Goal: Task Accomplishment & Management: Complete application form

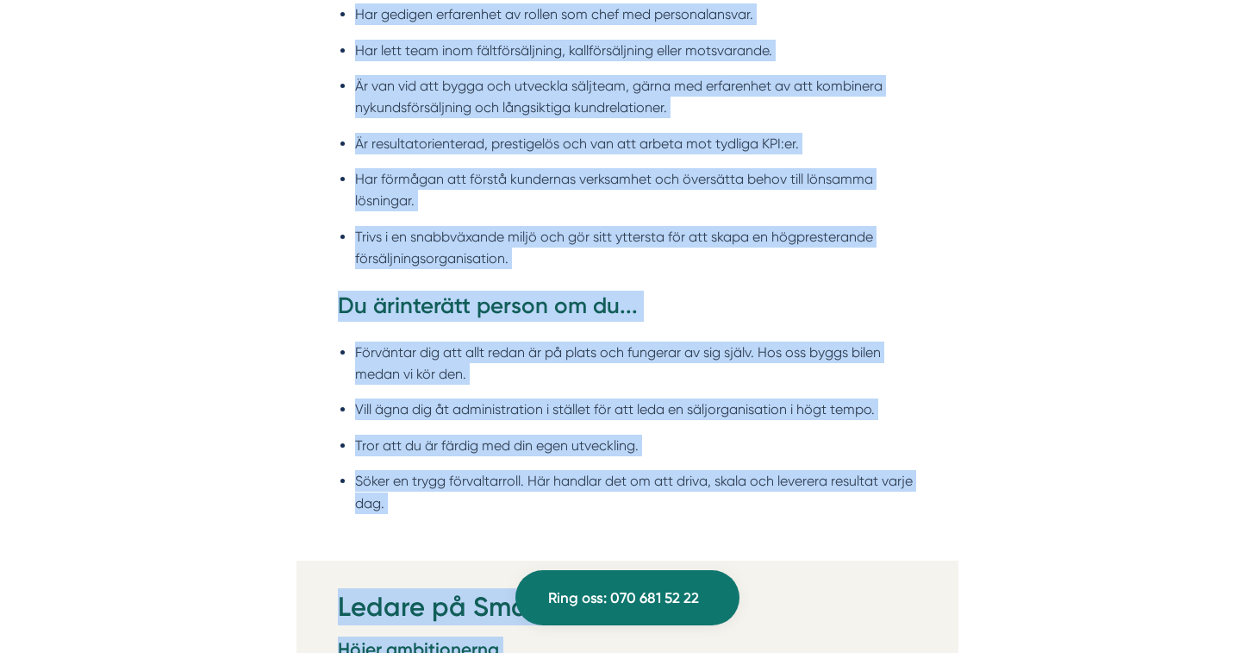
scroll to position [1949, 0]
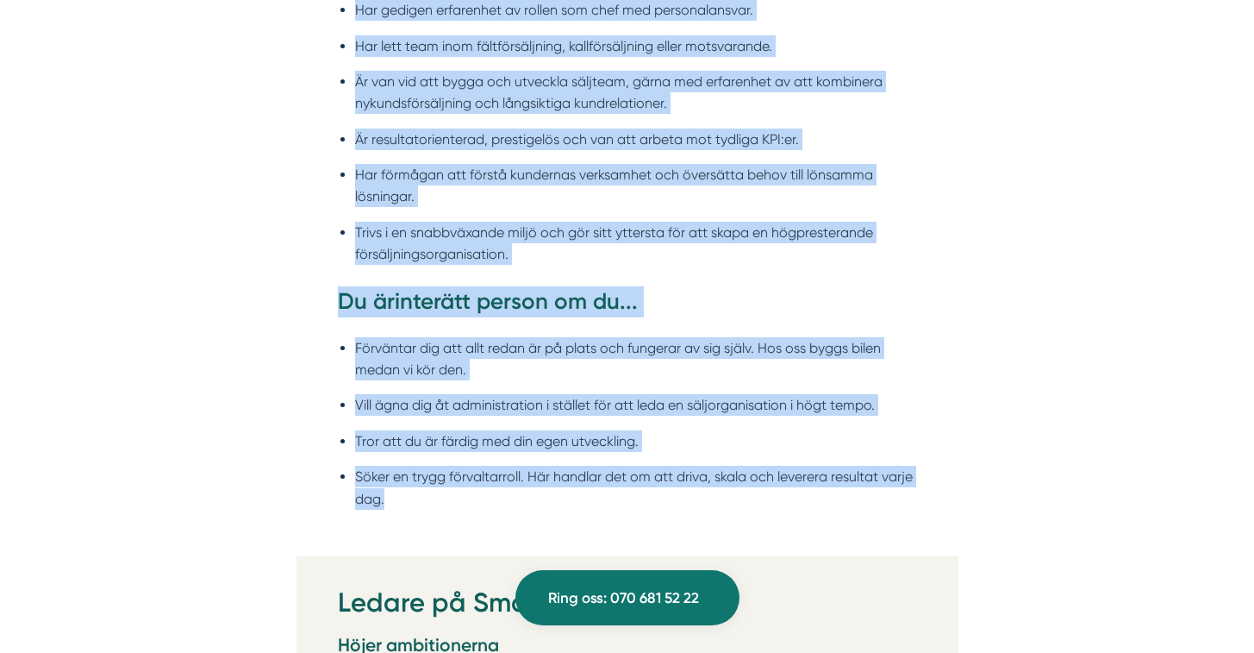
drag, startPoint x: 322, startPoint y: 116, endPoint x: 792, endPoint y: 523, distance: 622.1
copy div "Loremipsumdolors Ametconsectetur ad eli seddoeiusmod tempo inc utla etdolorema …"
click at [715, 164] on li "Har förmågan att förstå kundernas verksamhet och översätta behov till lönsamma …" at bounding box center [636, 186] width 562 height 44
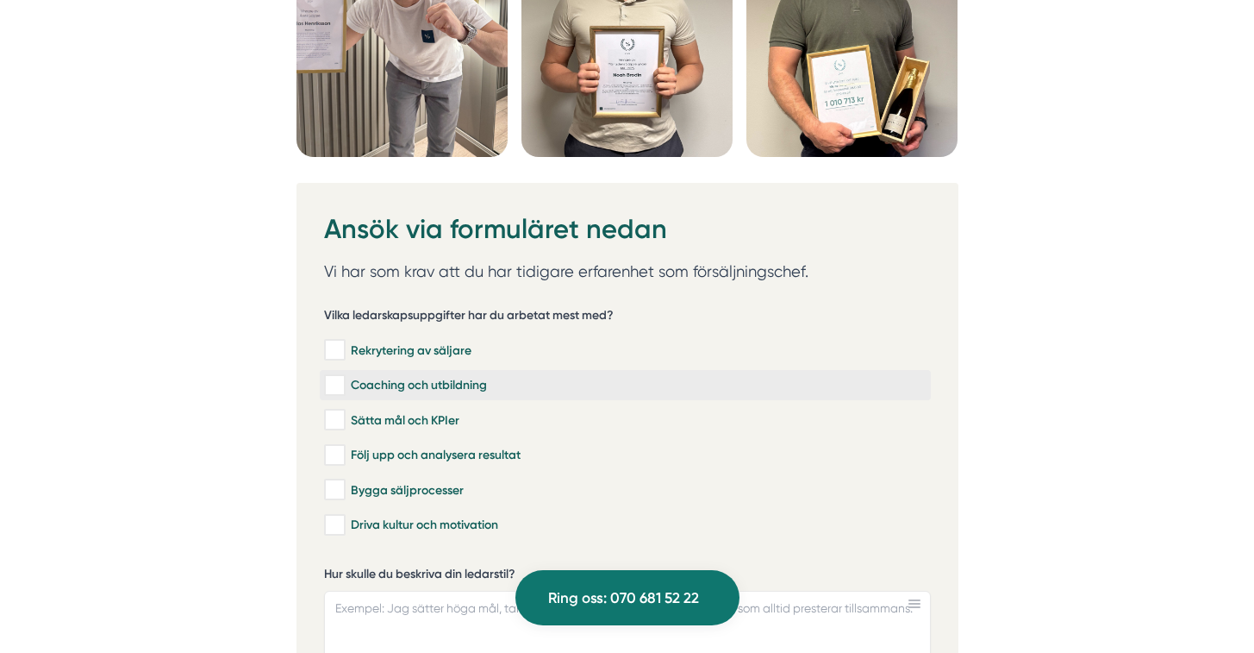
scroll to position [4684, 0]
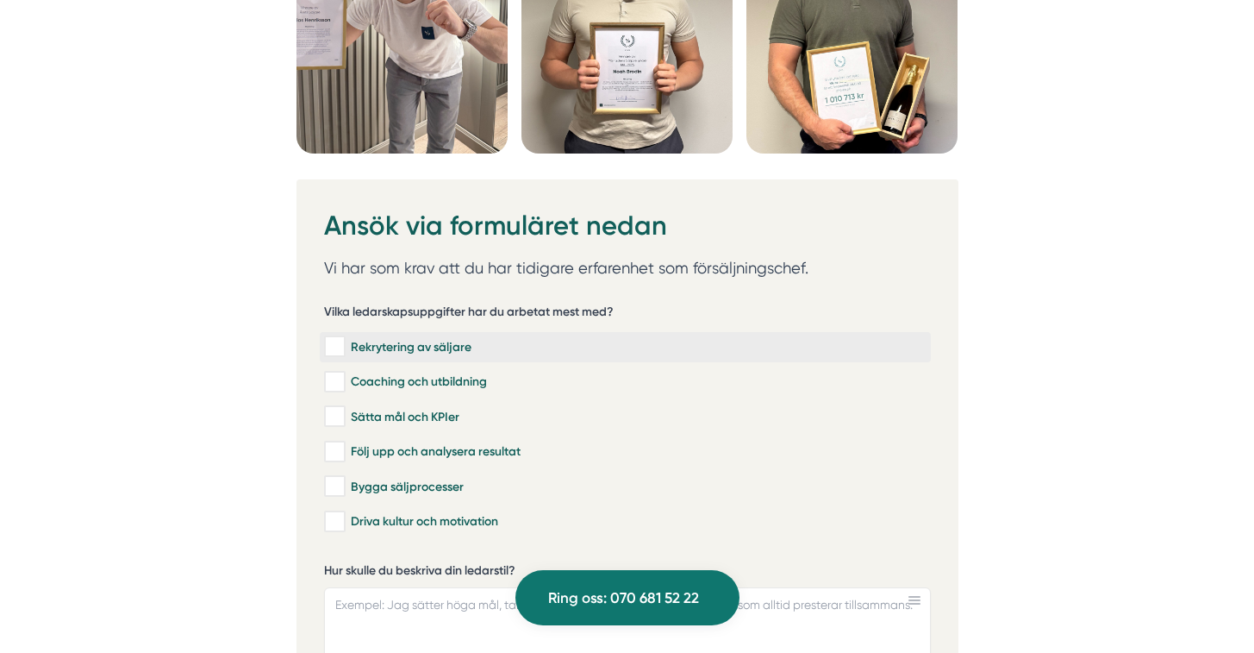
click at [339, 345] on input "Rekrytering av säljare" at bounding box center [334, 346] width 20 height 17
checkbox input "true"
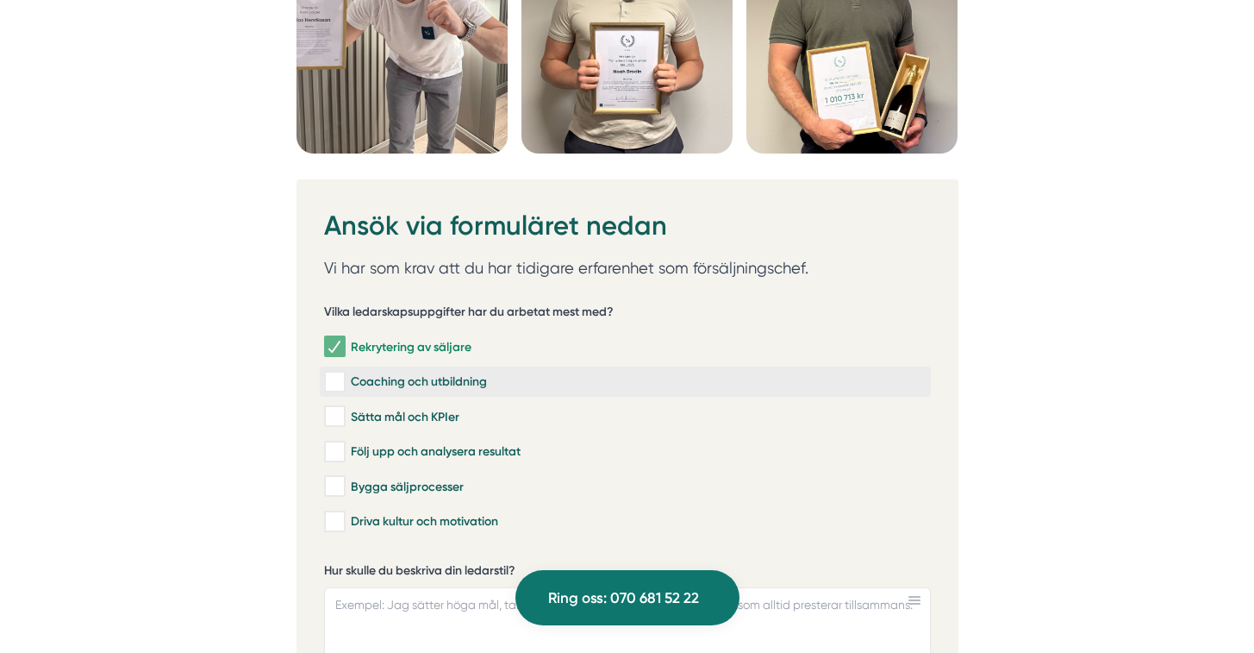
click at [332, 378] on input "Coaching och utbildning" at bounding box center [334, 381] width 20 height 17
checkbox input "true"
click at [334, 416] on input "Sätta mål och KPIer" at bounding box center [334, 416] width 20 height 17
checkbox input "true"
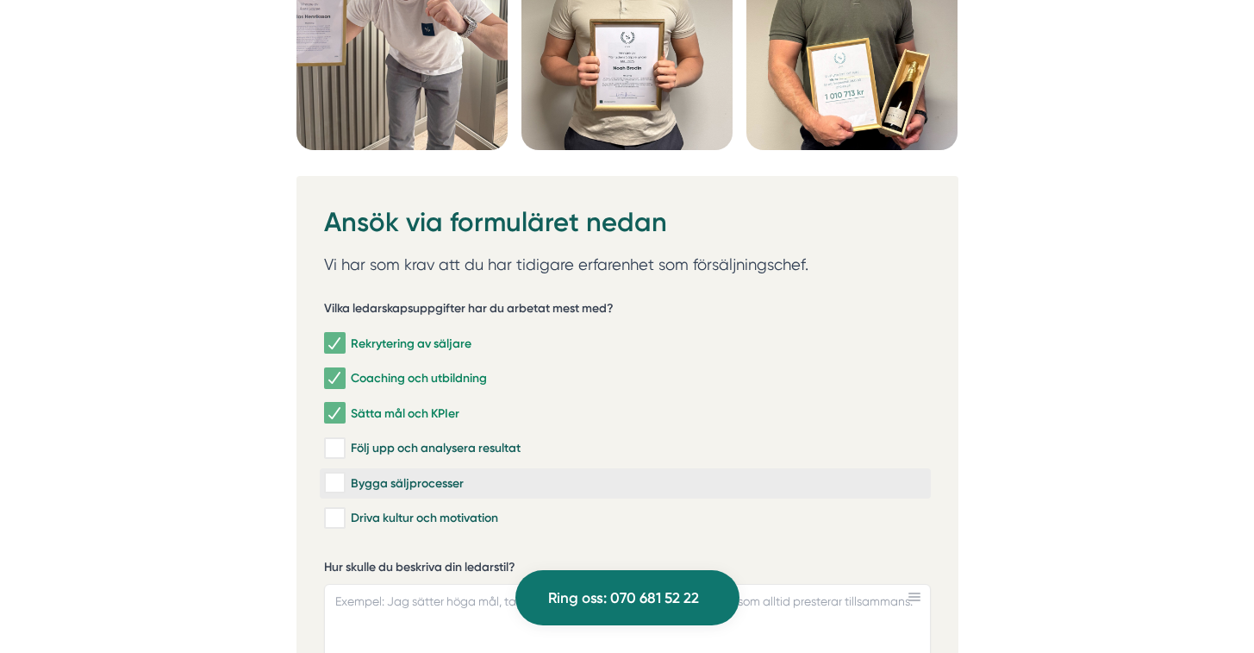
scroll to position [4716, 0]
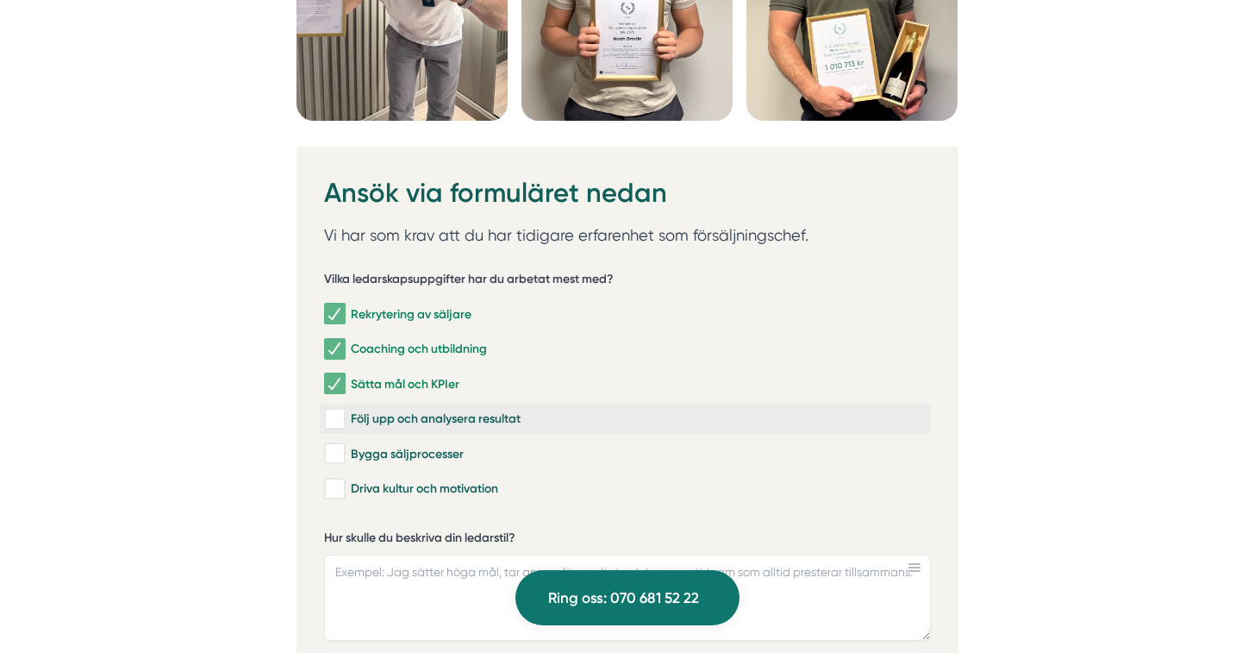
click at [347, 421] on div "Följ upp och analysera resultat" at bounding box center [625, 418] width 603 height 17
click at [344, 421] on input "Följ upp och analysera resultat" at bounding box center [334, 418] width 20 height 17
checkbox input "true"
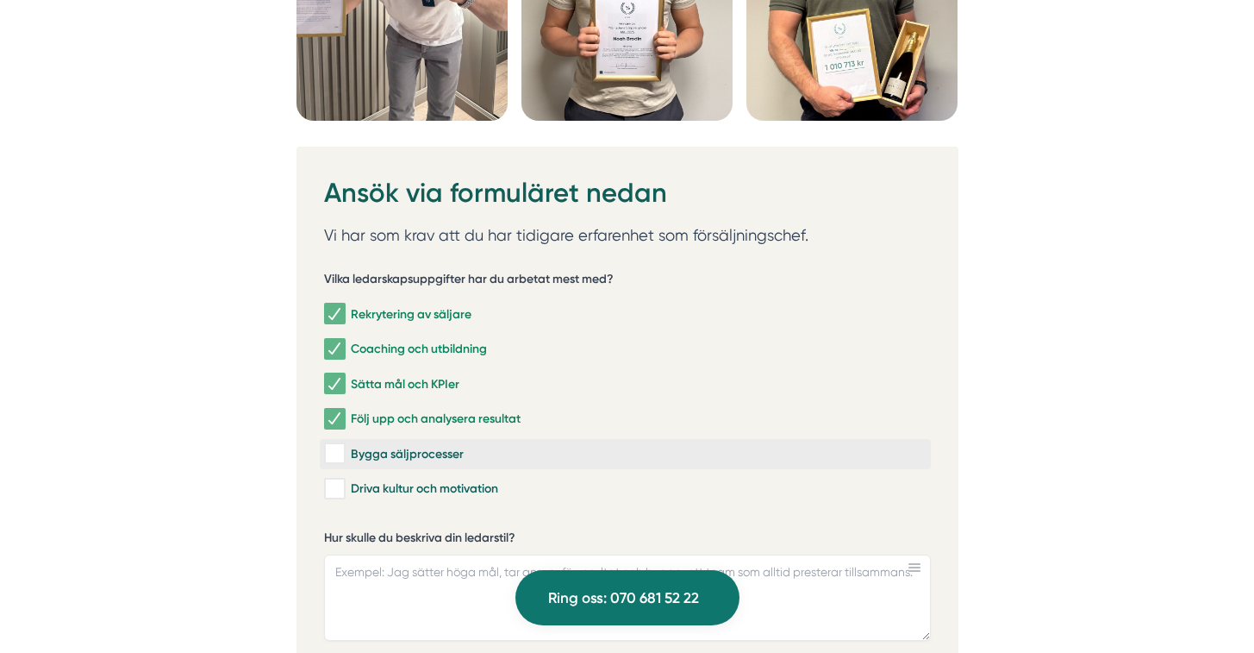
click at [339, 446] on input "Bygga säljprocesser" at bounding box center [334, 453] width 20 height 17
checkbox input "true"
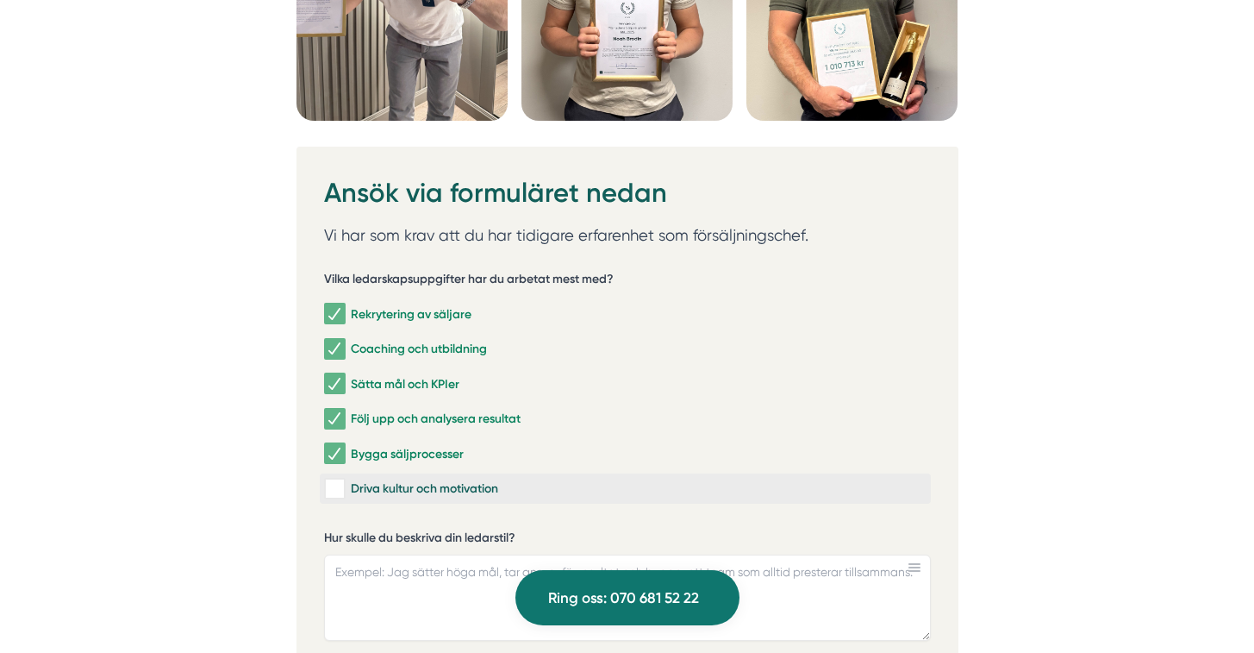
click at [340, 488] on input "Driva kultur och motivation" at bounding box center [334, 488] width 20 height 17
checkbox input "true"
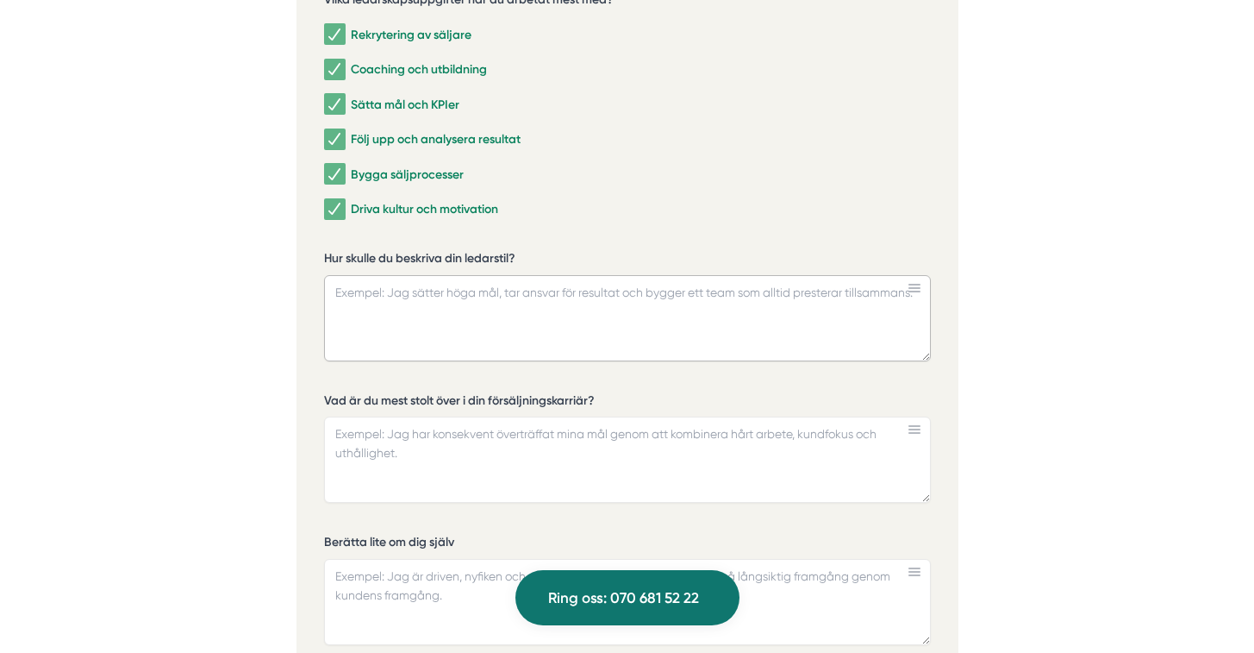
drag, startPoint x: 427, startPoint y: 318, endPoint x: 365, endPoint y: 289, distance: 68.6
click at [351, 313] on textarea "Hur skulle du beskriva din ledarstil?" at bounding box center [627, 318] width 607 height 86
drag, startPoint x: 507, startPoint y: 256, endPoint x: 399, endPoint y: 252, distance: 107.8
click at [399, 252] on label "Hur skulle du beskriva din ledarstil?" at bounding box center [627, 261] width 607 height 22
click at [399, 275] on textarea "Hur skulle du beskriva din ledarstil?" at bounding box center [627, 318] width 607 height 86
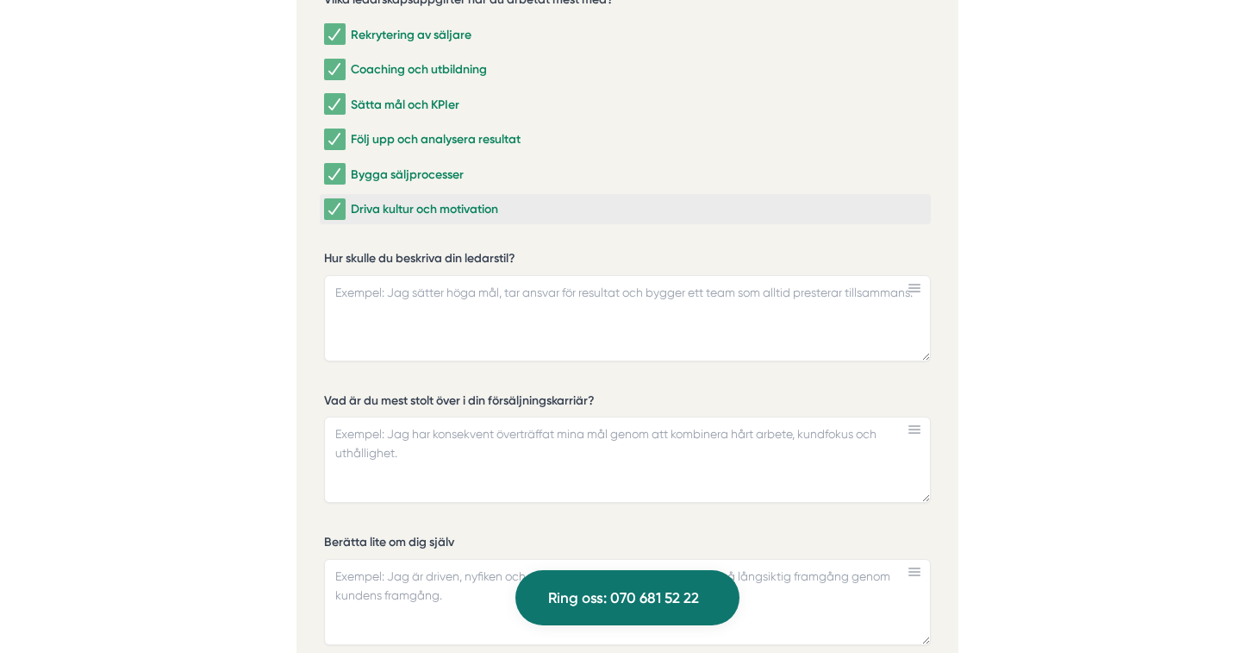
drag, startPoint x: 325, startPoint y: 258, endPoint x: 605, endPoint y: 215, distance: 283.5
click at [530, 266] on label "Hur skulle du beskriva din ledarstil?" at bounding box center [627, 261] width 607 height 22
click at [530, 275] on textarea "Hur skulle du beskriva din ledarstil?" at bounding box center [627, 318] width 607 height 86
click at [448, 296] on textarea "Hur skulle du beskriva din ledarstil?" at bounding box center [627, 318] width 607 height 86
paste textarea "Jag leder genom exempel, är närvarande ute med teamet, och fokuserar på att båd…"
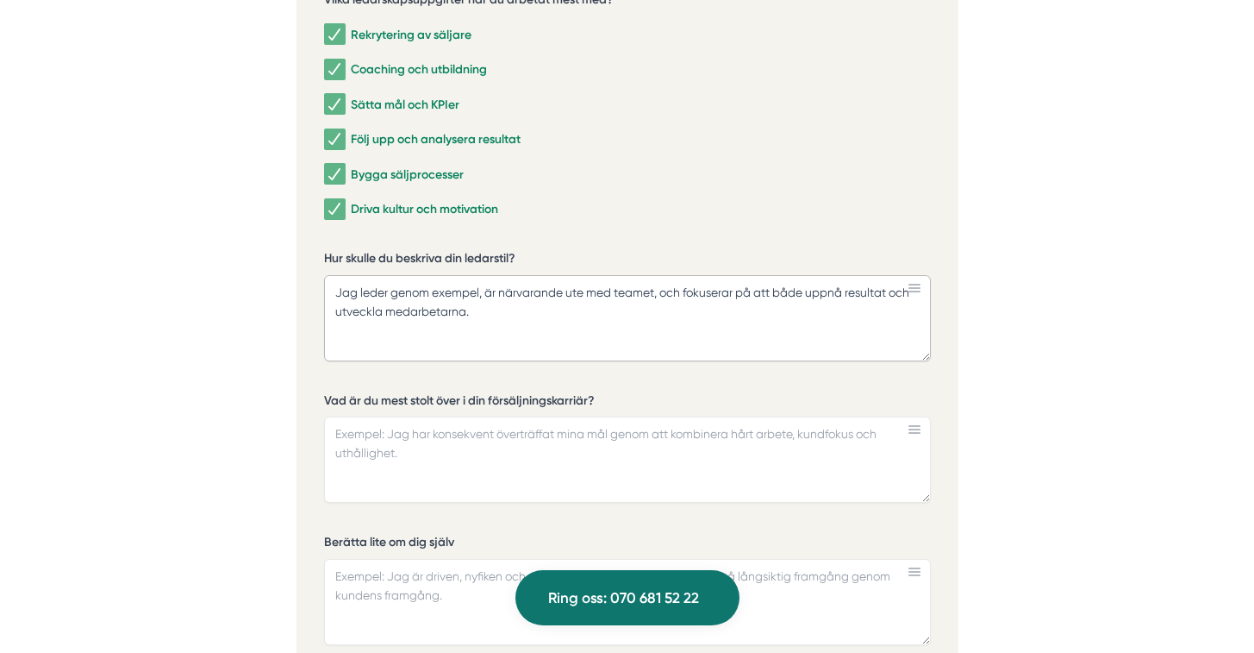
type textarea "Jag leder genom exempel, är närvarande ute med teamet, och fokuserar på att båd…"
click at [371, 441] on textarea "Vad är du mest stolt över i din försäljningskarriär?" at bounding box center [627, 459] width 607 height 86
type textarea "N"
click at [790, 437] on textarea "Jag är mest stolt när jag fick en av sveriges långivare som partner, jag visste…" at bounding box center [627, 459] width 607 height 86
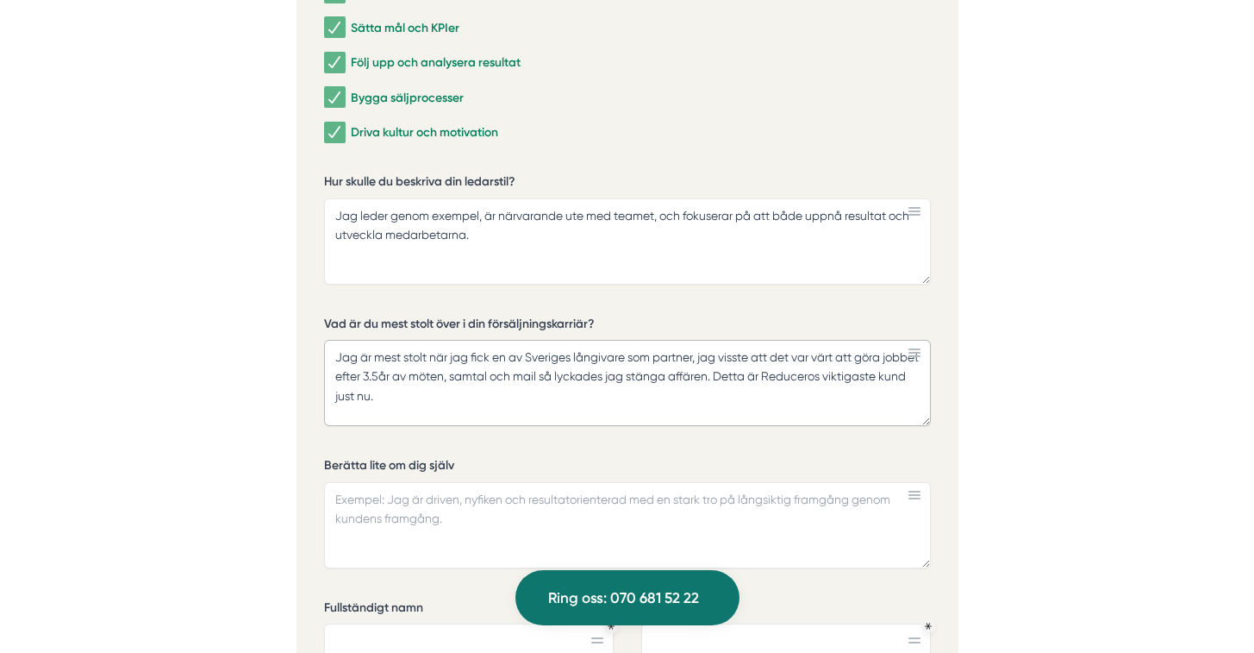
scroll to position [5103, 0]
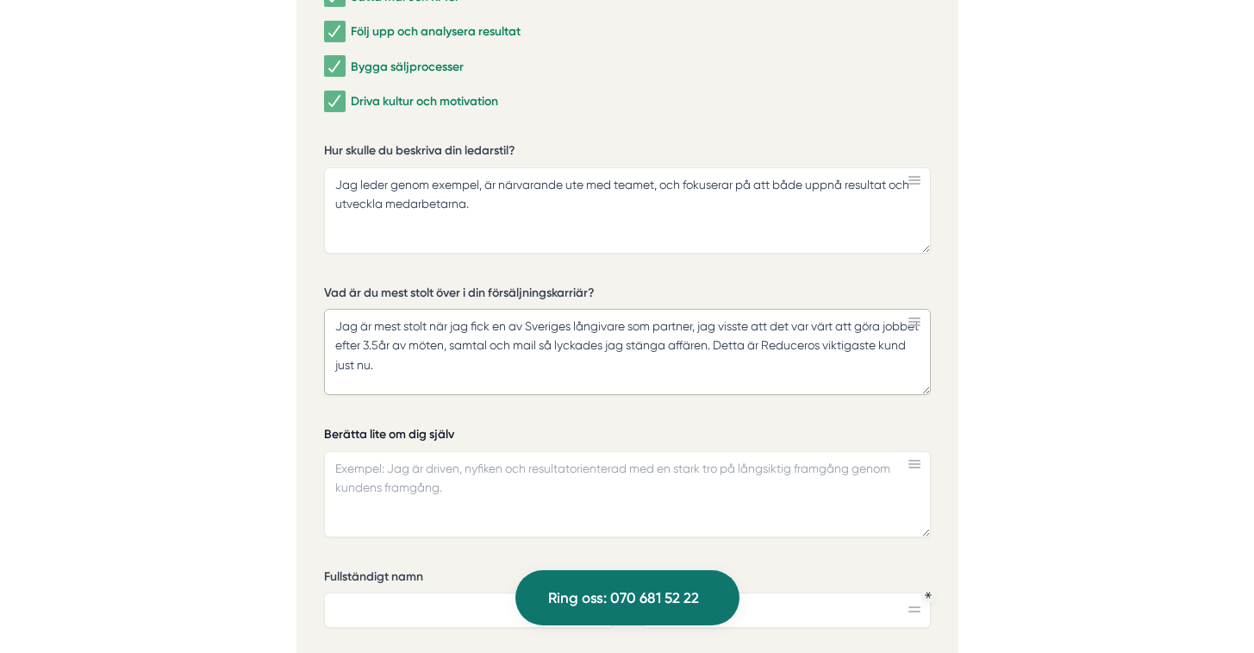
type textarea "Jag är mest stolt när jag fick en av Sveriges långivare som partner, jag visste…"
drag, startPoint x: 461, startPoint y: 429, endPoint x: 335, endPoint y: 431, distance: 125.9
click at [348, 429] on label "Berätta lite om dig själv" at bounding box center [627, 437] width 607 height 22
click at [348, 451] on textarea "Berätta lite om dig själv" at bounding box center [627, 494] width 607 height 86
drag, startPoint x: 325, startPoint y: 431, endPoint x: 407, endPoint y: 434, distance: 82.0
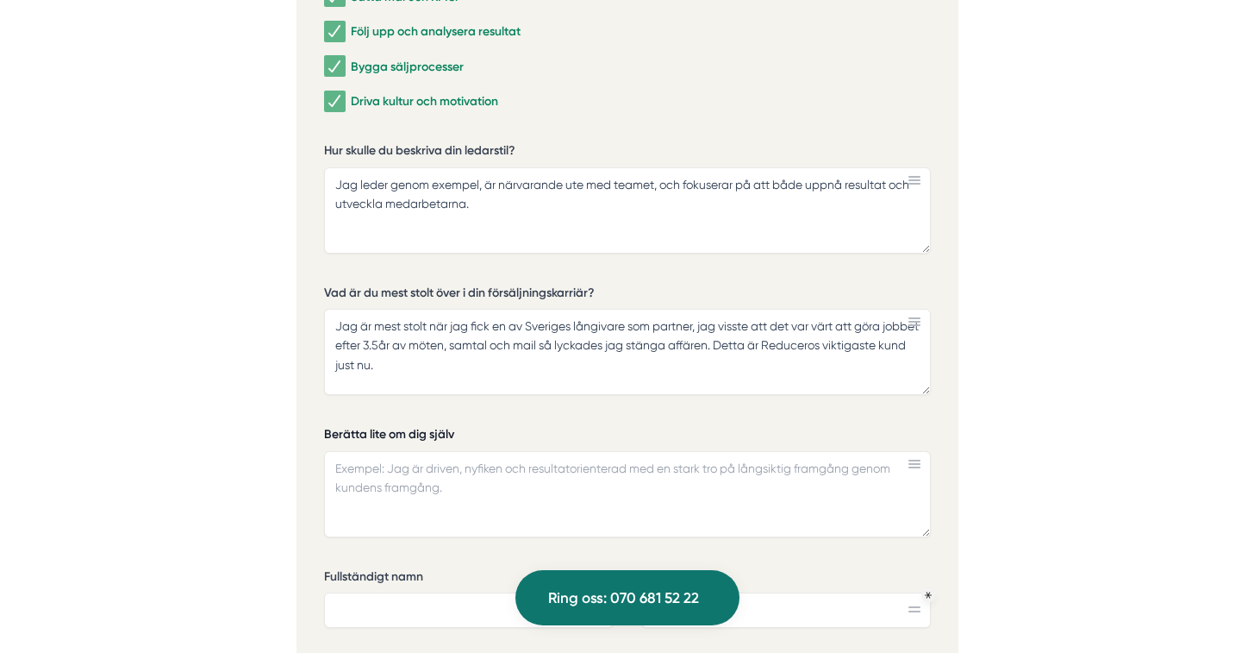
click at [407, 434] on label "Berätta lite om dig själv" at bounding box center [627, 437] width 607 height 22
click at [407, 451] on textarea "Berätta lite om dig själv" at bounding box center [627, 494] width 607 height 86
click at [466, 479] on textarea "Berätta lite om dig själv" at bounding box center [627, 494] width 607 height 86
click at [422, 471] on textarea "Berätta lite om dig själv" at bounding box center [627, 494] width 607 height 86
paste textarea "ag är en resultatinriktad och handlingskraftig ledare med över 20 års erfarenhe…"
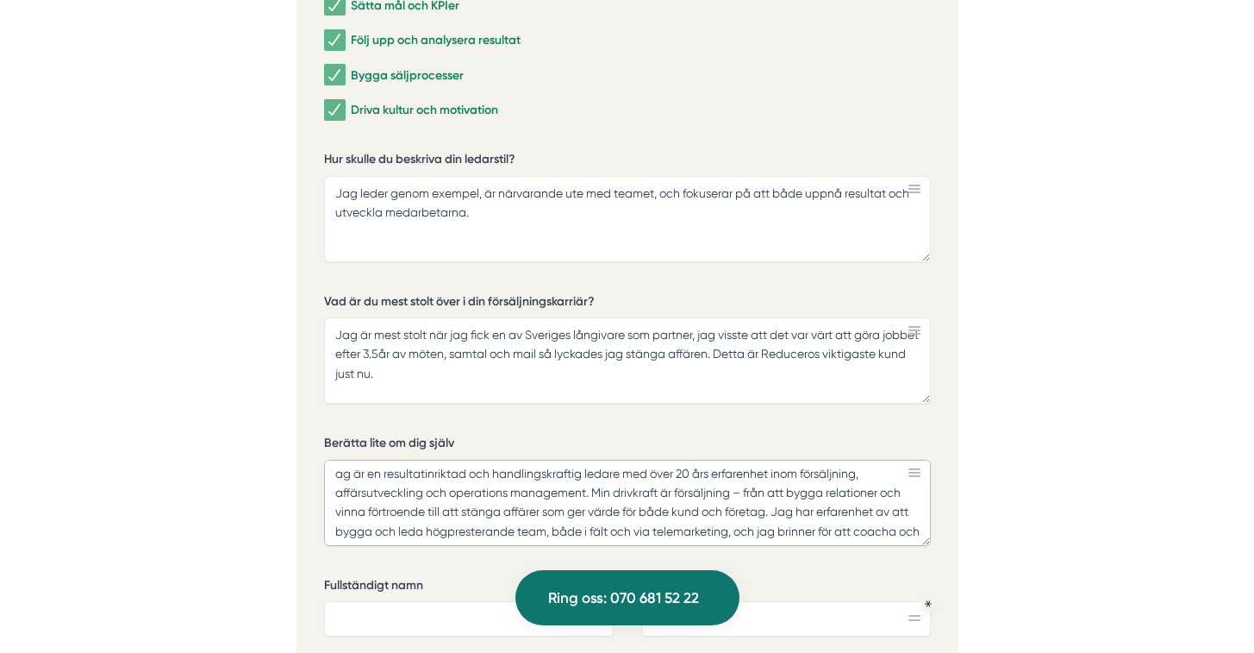
scroll to position [5079, 0]
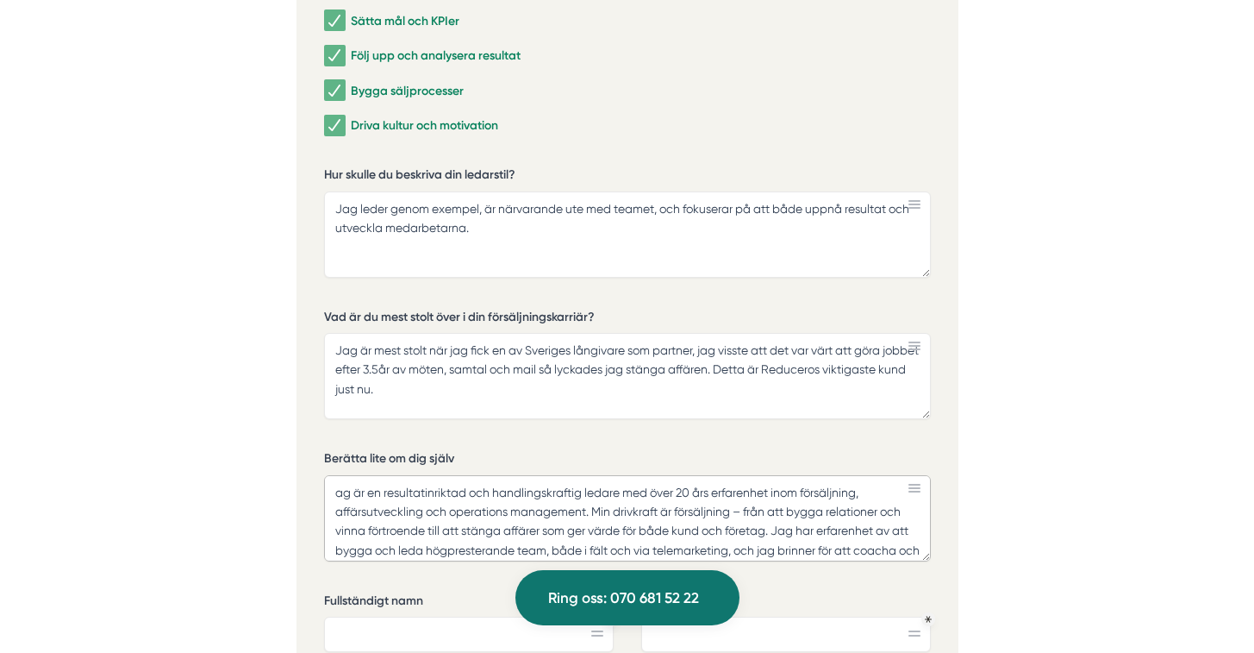
click at [334, 490] on textarea "ag är en resultatinriktad och handlingskraftig ledare med över 20 års erfarenhe…" at bounding box center [627, 518] width 607 height 86
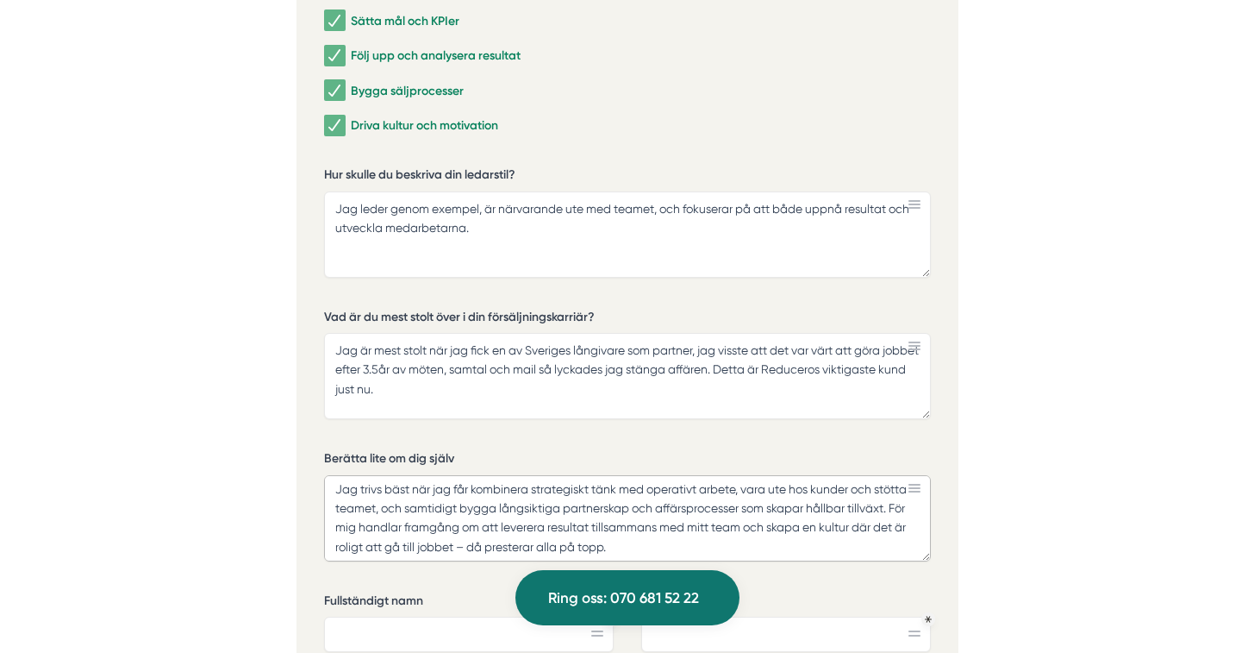
scroll to position [100, 0]
click at [730, 543] on textarea "jag är en resultatinriktad och handlingskraftig ledare med över 20 års erfarenh…" at bounding box center [627, 518] width 607 height 86
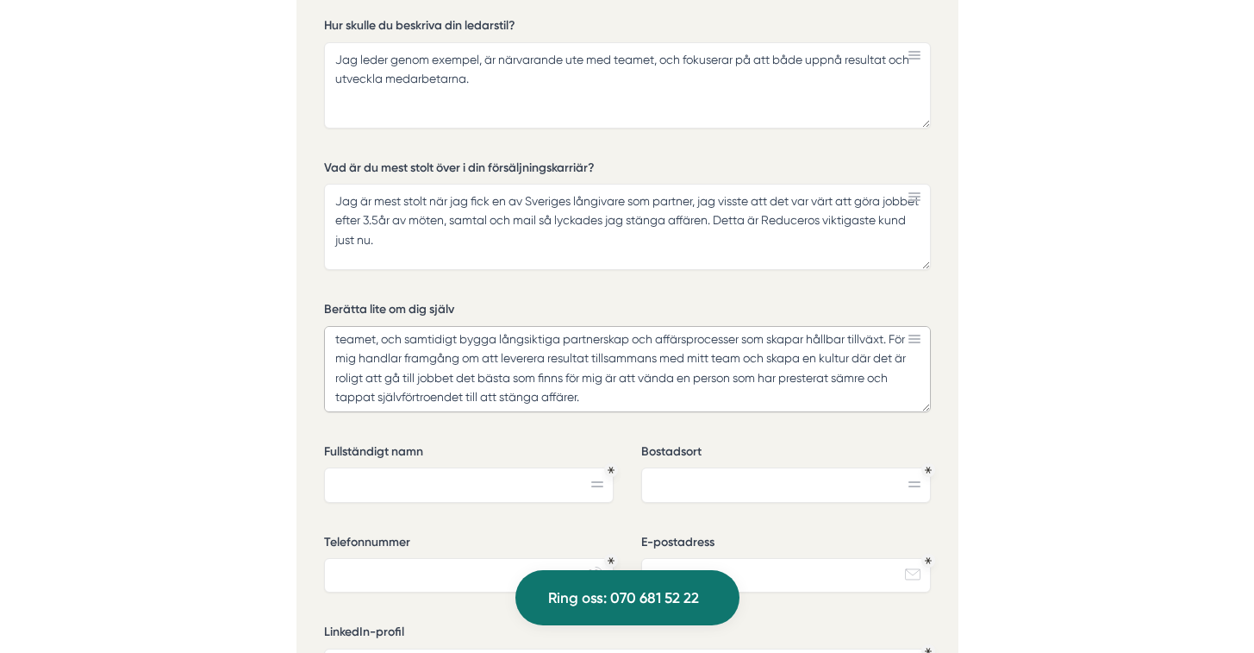
scroll to position [5366, 0]
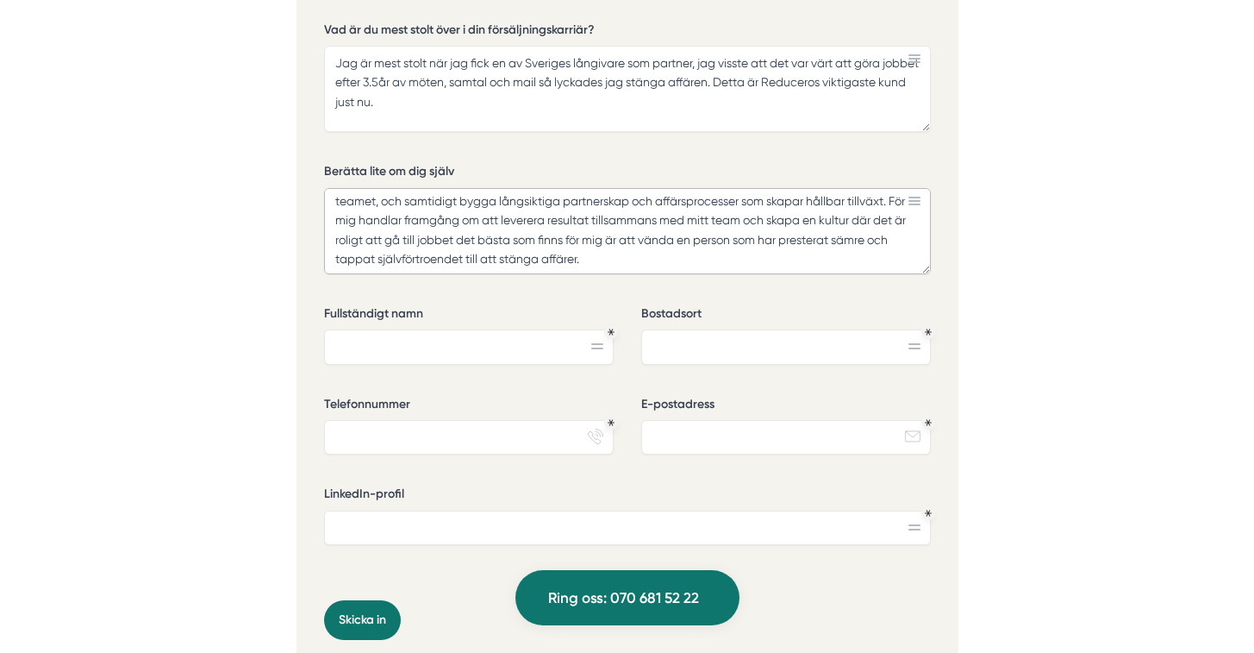
type textarea "jag är en resultatinriktad och handlingskraftig ledare med över 20 års erfarenh…"
click at [447, 353] on input "Andreas" at bounding box center [469, 346] width 290 height 34
type input "Andreas Ericsson"
type input "Vallda"
type input "0763225567"
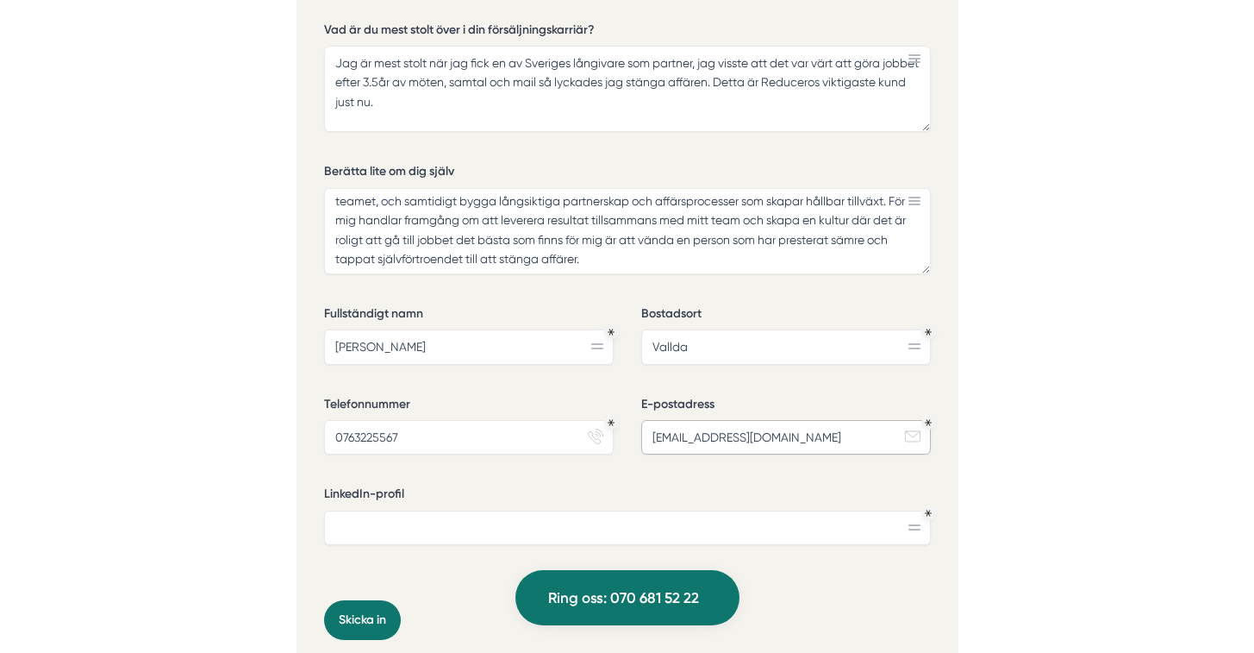
type input "andreas.ericsson73@gmail.com"
click at [454, 522] on input "LinkedIn-profil" at bounding box center [627, 527] width 607 height 34
paste input "www.linkedin.com/in/emil-andreas-ericsson"
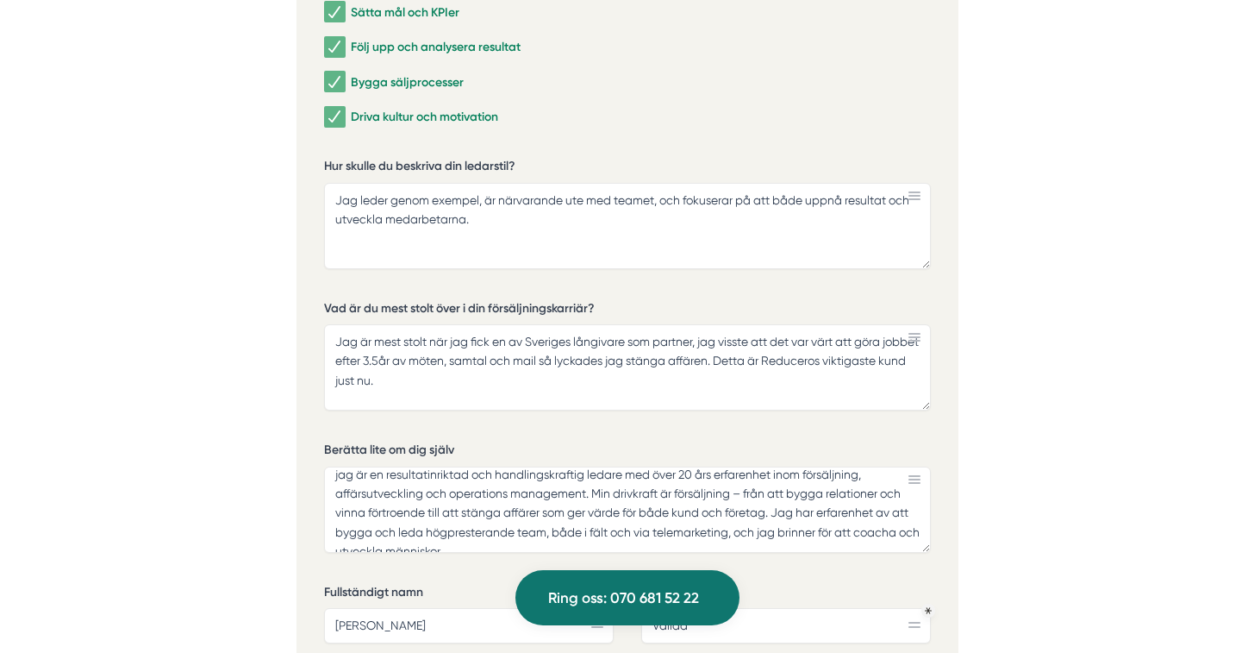
scroll to position [0, 0]
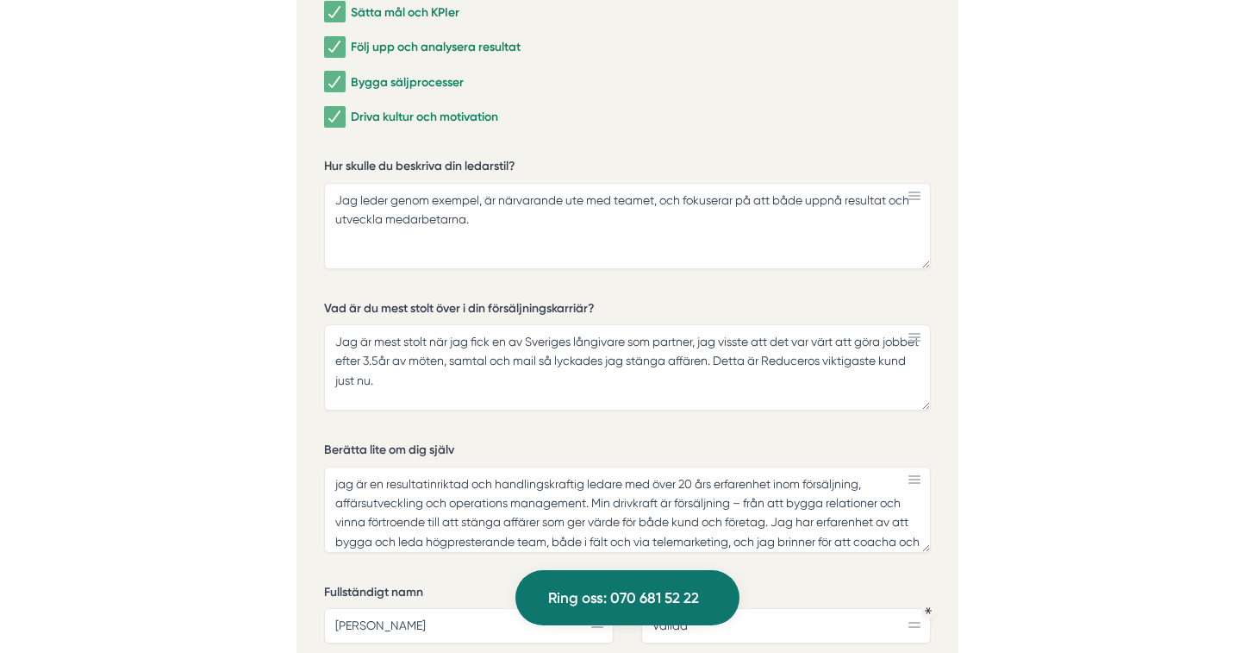
type input "www.linkedin.com/in/emil-andreas-ericsson"
click at [575, 394] on textarea "Jag är mest stolt när jag fick en av Sveriges långivare som partner, jag visste…" at bounding box center [627, 367] width 607 height 86
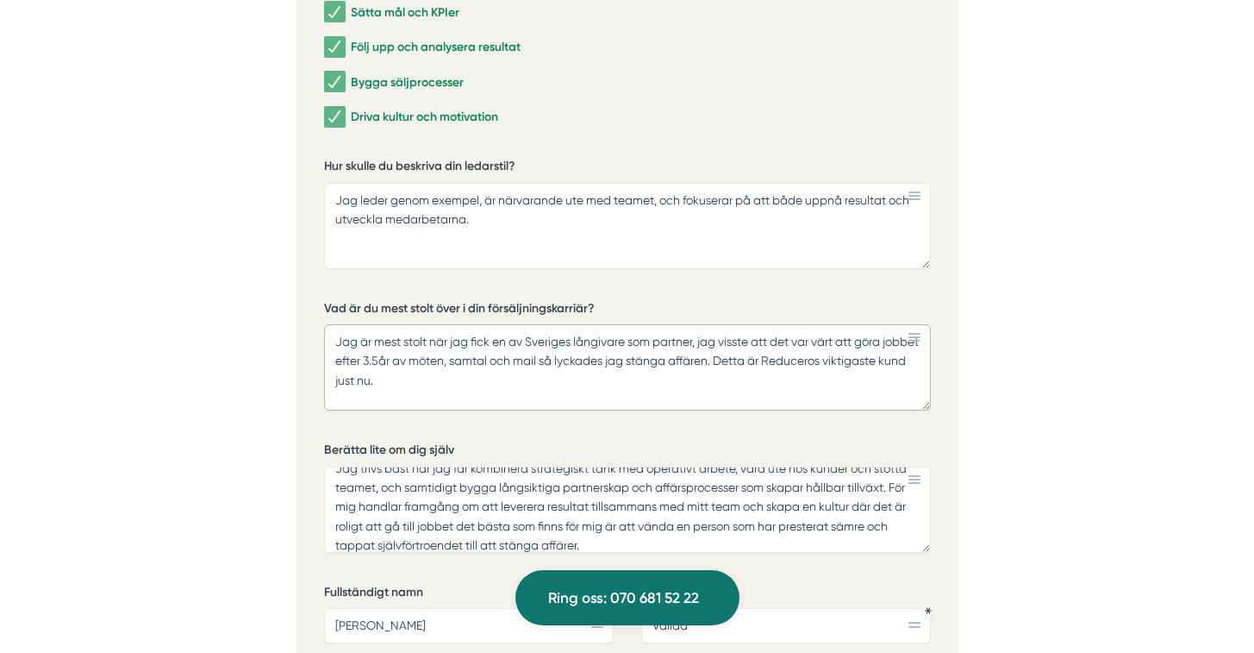
scroll to position [5426, 0]
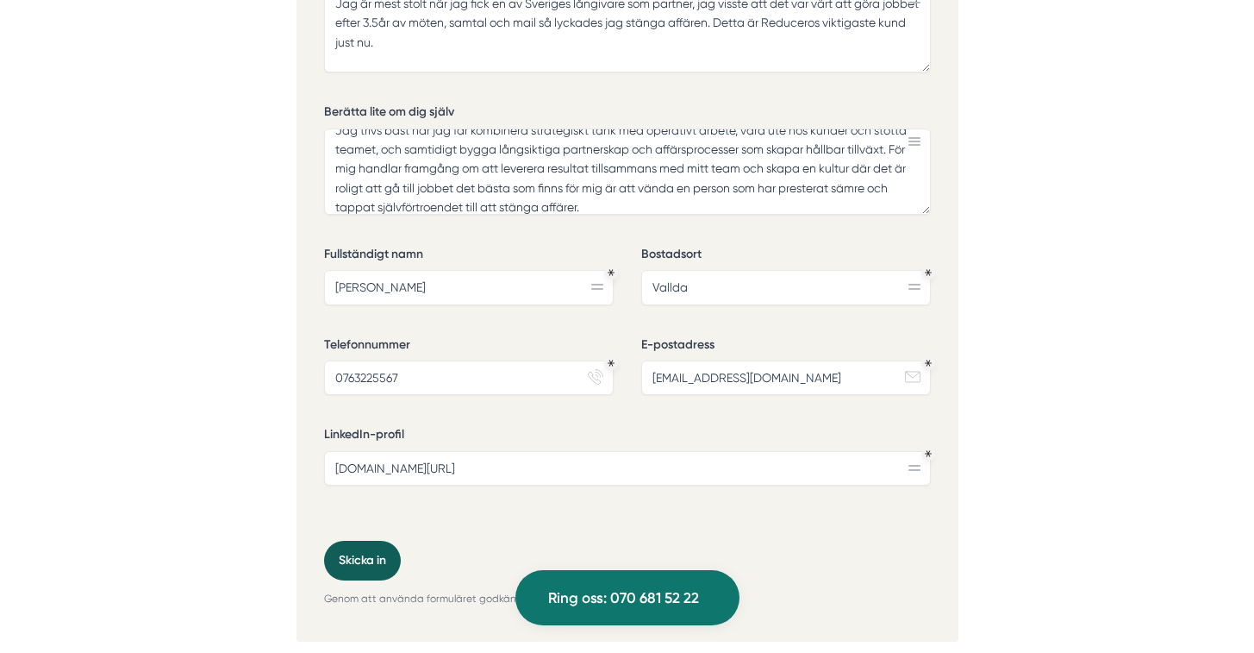
click at [379, 562] on button "Skicka in" at bounding box center [362, 561] width 77 height 40
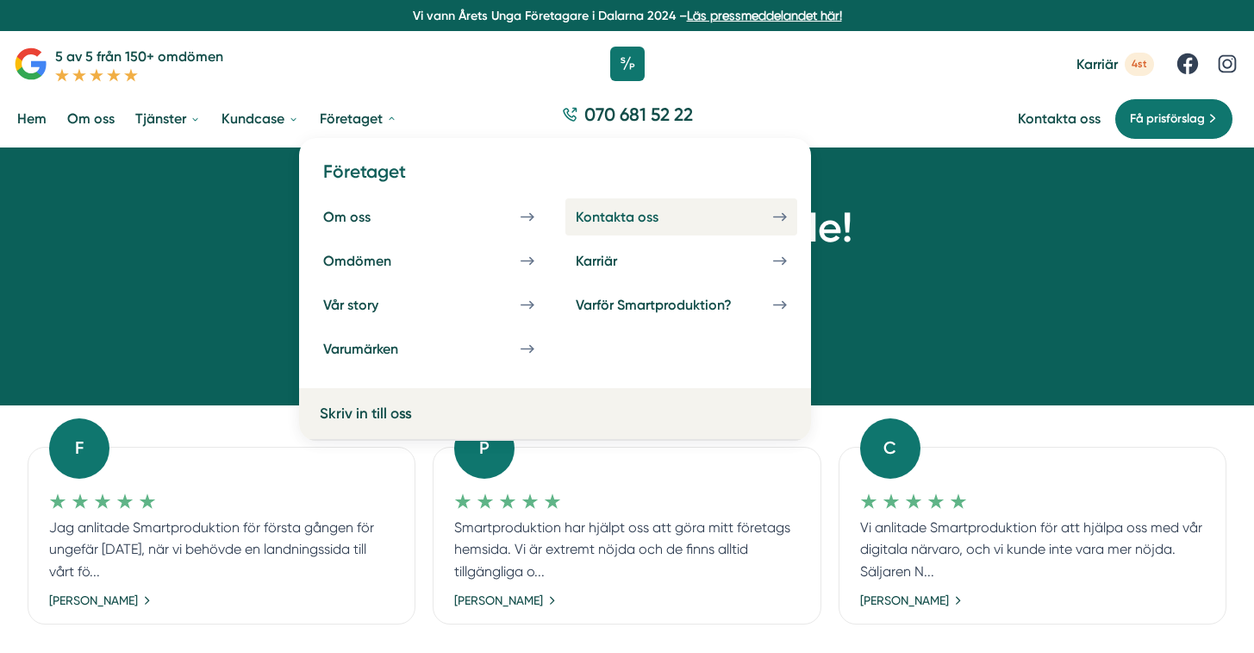
click at [681, 225] on link "Kontakta oss" at bounding box center [682, 216] width 232 height 37
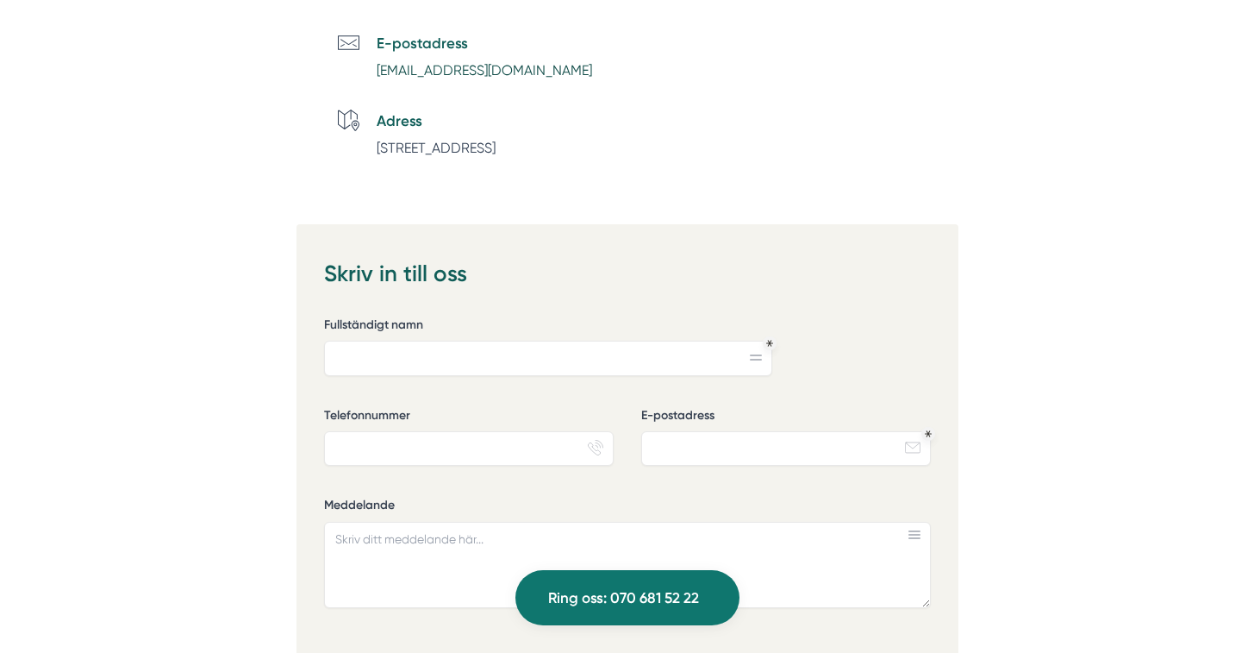
scroll to position [859, 0]
